Goal: Check status: Check status

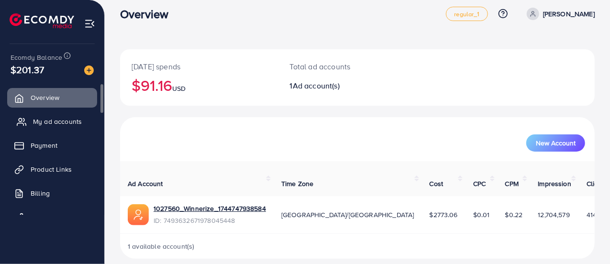
click at [58, 120] on span "My ad accounts" at bounding box center [57, 122] width 49 height 10
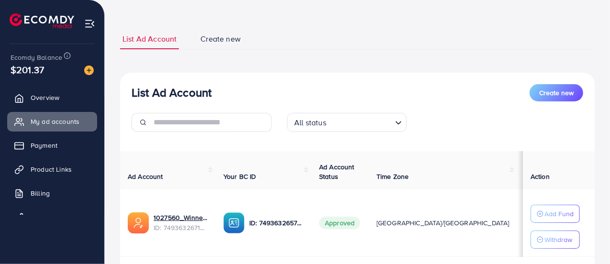
scroll to position [42, 0]
click at [301, 125] on div "All status" at bounding box center [342, 122] width 102 height 17
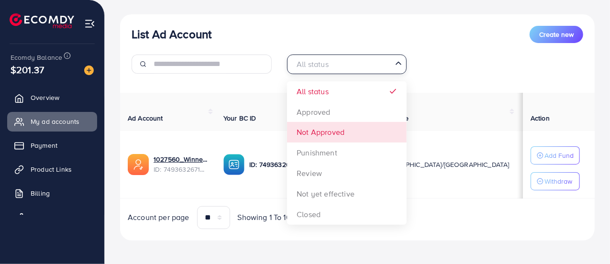
scroll to position [101, 0]
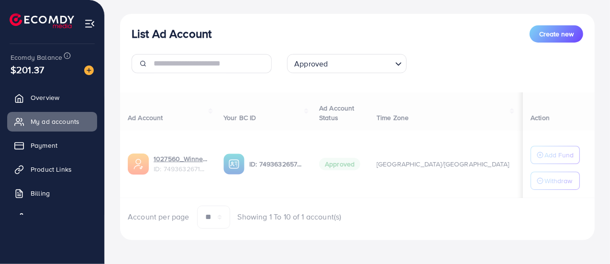
click at [317, 104] on div "List Ad Account Create new Approved Loading... All status Approved Not Approved…" at bounding box center [357, 127] width 475 height 226
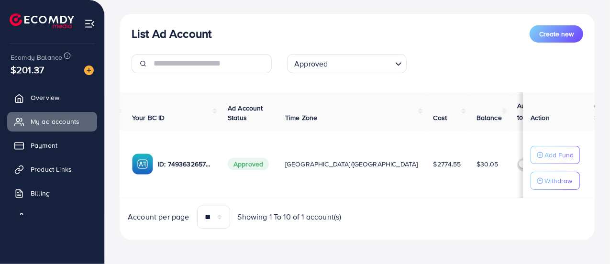
scroll to position [0, 107]
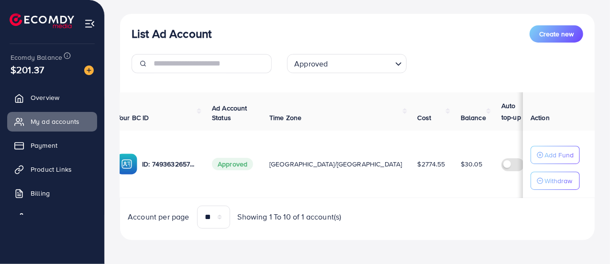
click at [533, 116] on span "Action" at bounding box center [540, 118] width 19 height 10
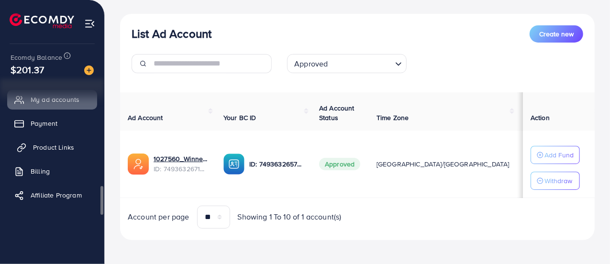
scroll to position [0, 0]
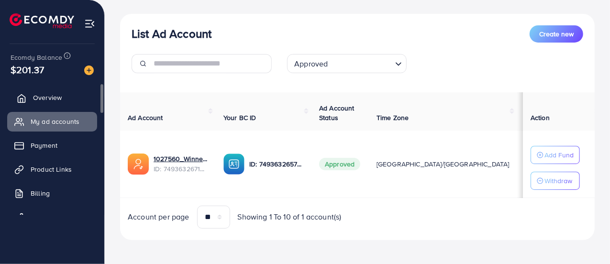
click at [58, 95] on span "Overview" at bounding box center [47, 98] width 29 height 10
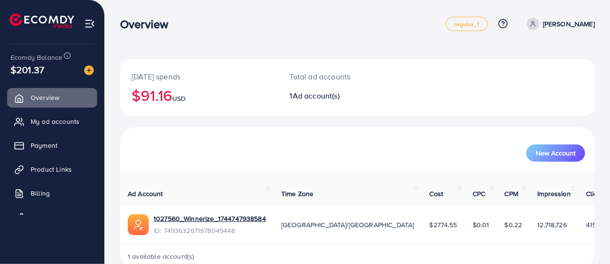
scroll to position [10, 0]
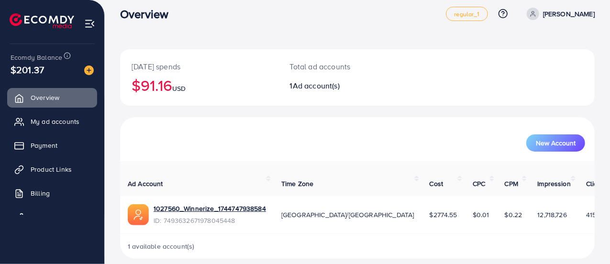
click at [539, 17] on span at bounding box center [533, 14] width 12 height 12
click at [440, 58] on div "Today's spends $91.16 USD Total ad accounts 1 Ad account(s)" at bounding box center [357, 77] width 475 height 56
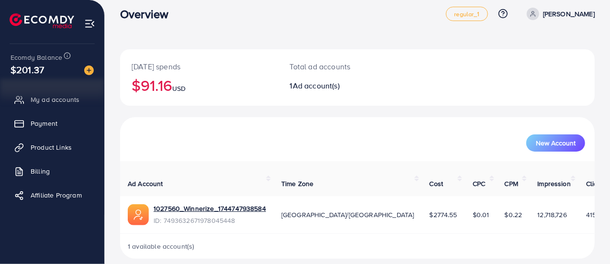
click at [163, 179] on span "Ad Account" at bounding box center [145, 184] width 35 height 10
click at [175, 245] on div "1 available account(s)" at bounding box center [357, 246] width 475 height 25
click at [247, 204] on link "1027560_Winnerize_1744747938584" at bounding box center [210, 209] width 112 height 10
click at [310, 89] on span "Ad account(s)" at bounding box center [316, 85] width 47 height 11
click at [139, 87] on h2 "$91.16 USD" at bounding box center [199, 85] width 135 height 18
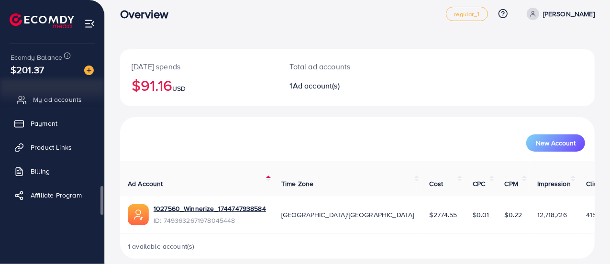
click at [70, 103] on span "My ad accounts" at bounding box center [57, 100] width 49 height 10
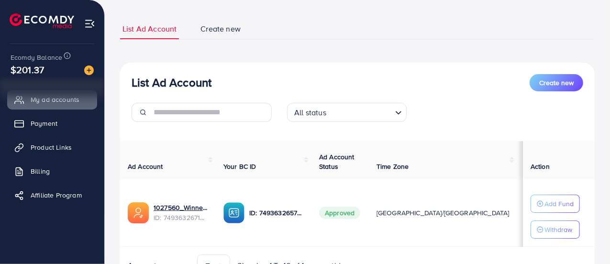
scroll to position [105, 0]
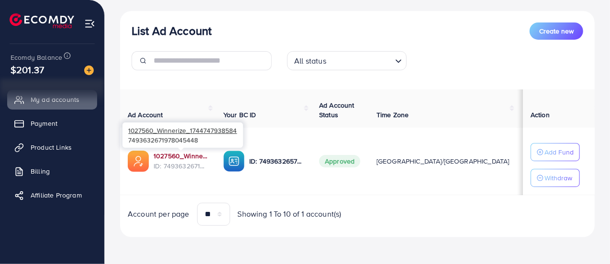
click at [170, 154] on link "1027560_Winnerize_1744747938584" at bounding box center [181, 156] width 55 height 10
